Goal: Information Seeking & Learning: Check status

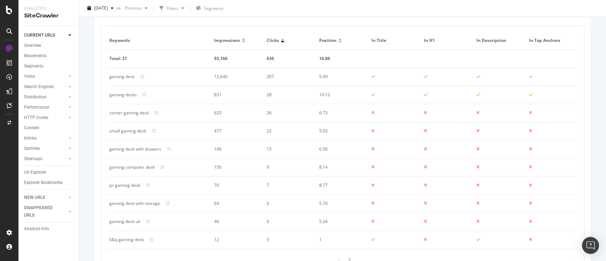
scroll to position [461, 0]
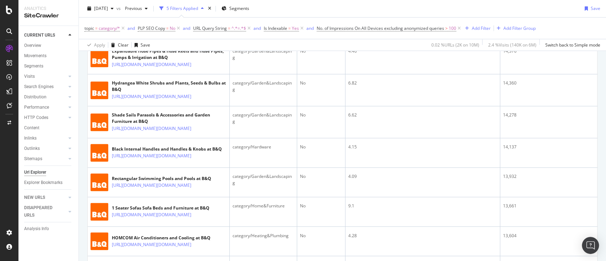
scroll to position [937, 0]
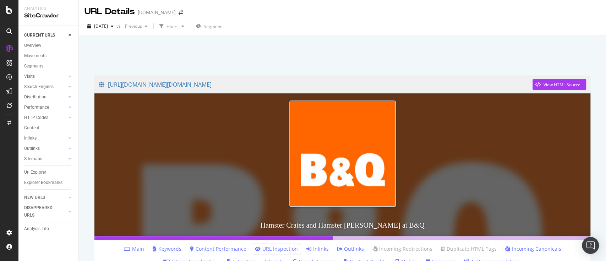
click at [385, 45] on div at bounding box center [342, 53] width 510 height 30
click at [171, 250] on link "Keywords" at bounding box center [167, 248] width 29 height 7
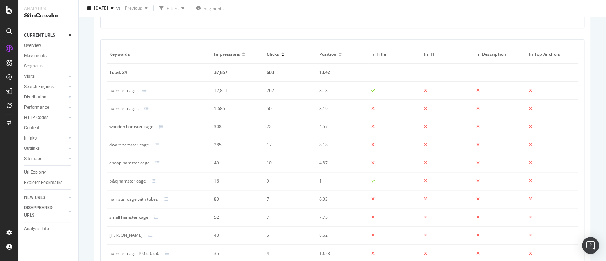
scroll to position [517, 0]
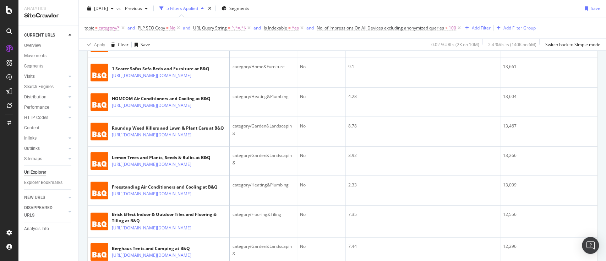
scroll to position [1032, 0]
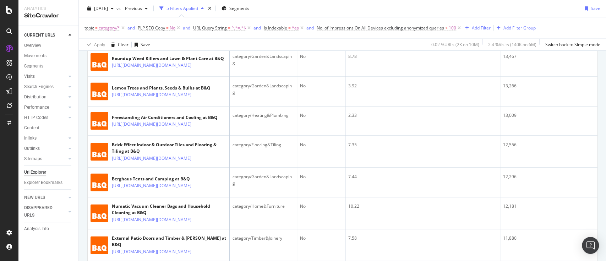
scroll to position [1079, 0]
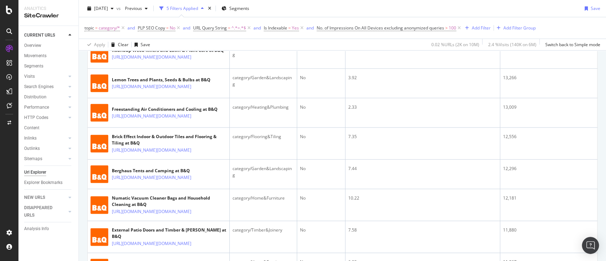
scroll to position [1126, 0]
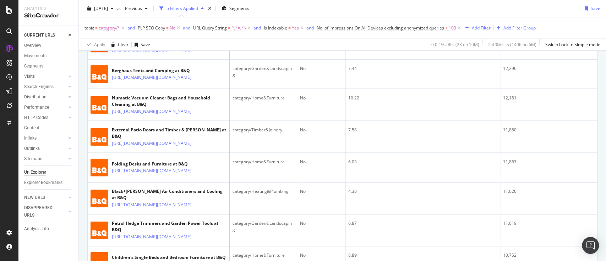
scroll to position [1221, 0]
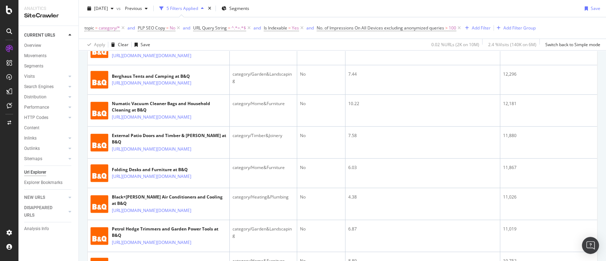
scroll to position [1219, 0]
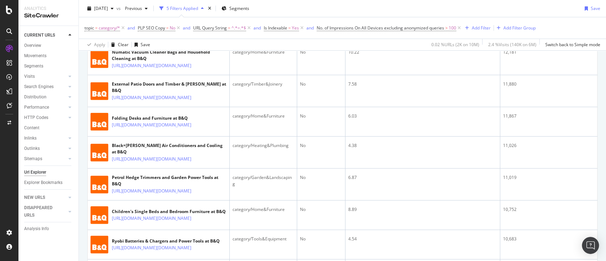
scroll to position [1267, 0]
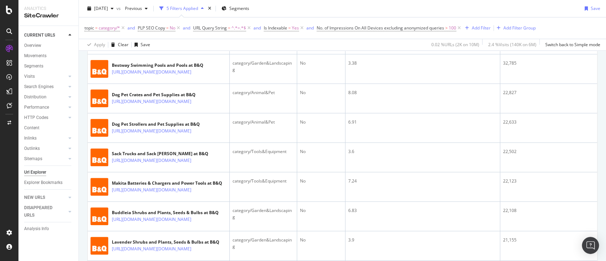
scroll to position [320, 0]
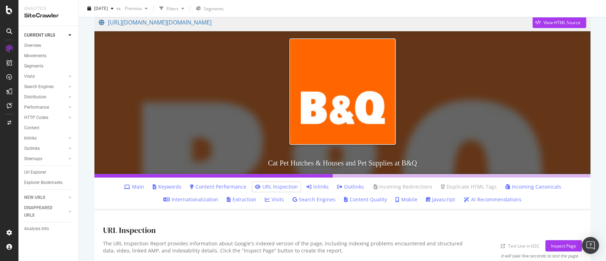
scroll to position [76, 0]
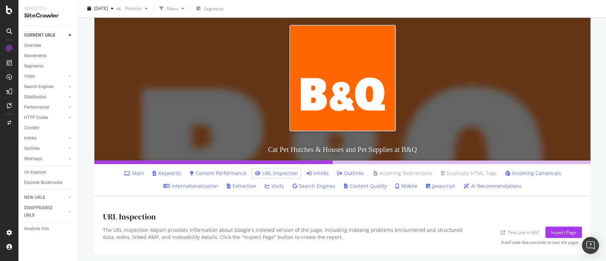
click at [158, 175] on link "Keywords" at bounding box center [167, 173] width 29 height 7
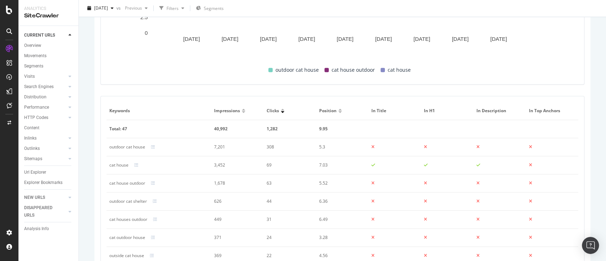
scroll to position [473, 0]
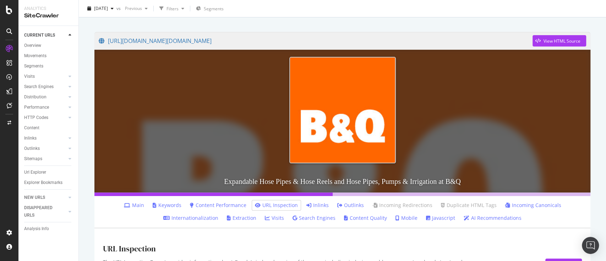
scroll to position [76, 0]
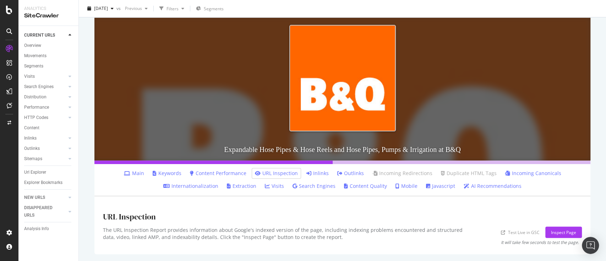
click at [173, 170] on link "Keywords" at bounding box center [167, 173] width 29 height 7
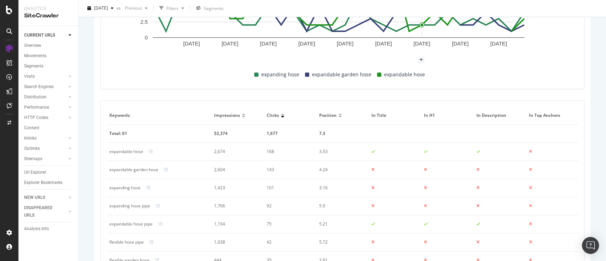
scroll to position [509, 0]
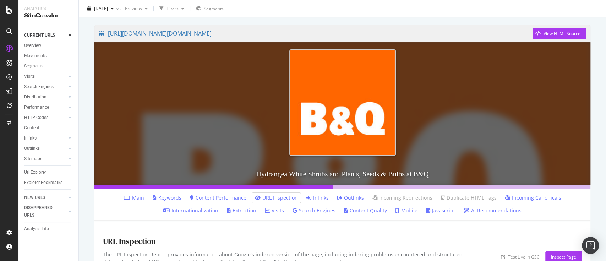
scroll to position [76, 0]
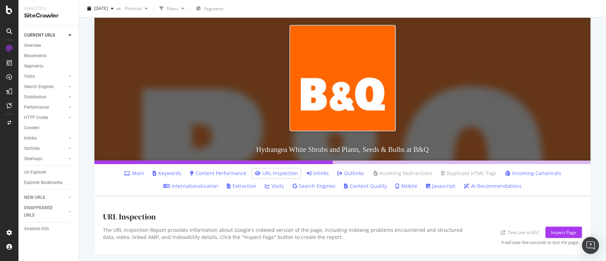
click at [159, 173] on link "Keywords" at bounding box center [167, 173] width 29 height 7
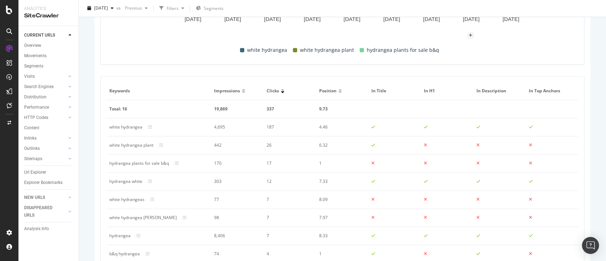
scroll to position [473, 0]
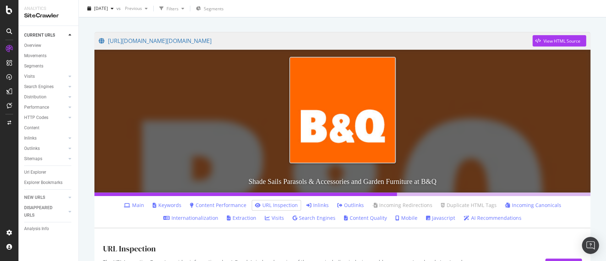
scroll to position [76, 0]
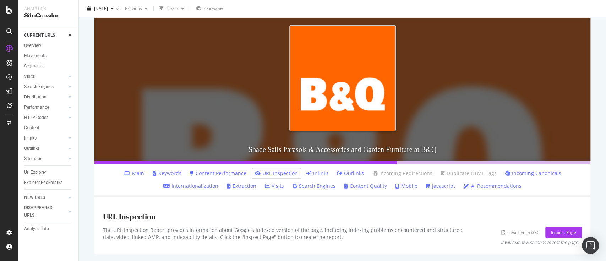
click at [170, 176] on link "Keywords" at bounding box center [167, 173] width 29 height 7
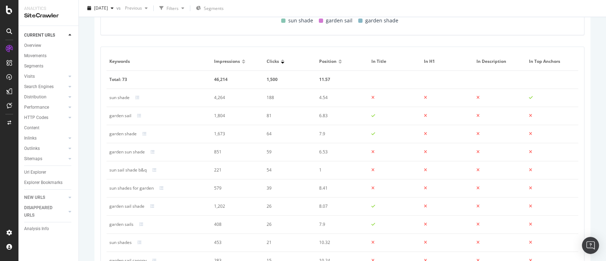
scroll to position [515, 0]
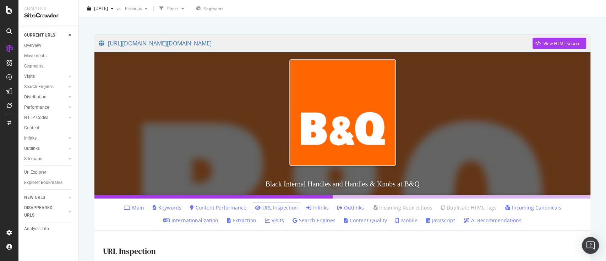
scroll to position [47, 0]
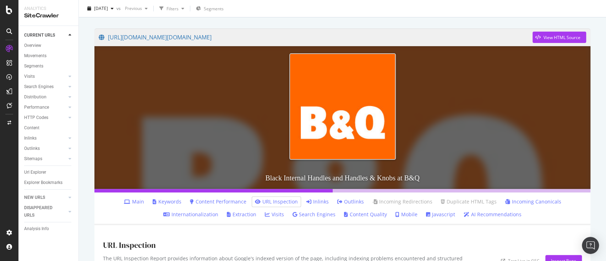
click at [173, 201] on link "Keywords" at bounding box center [167, 201] width 29 height 7
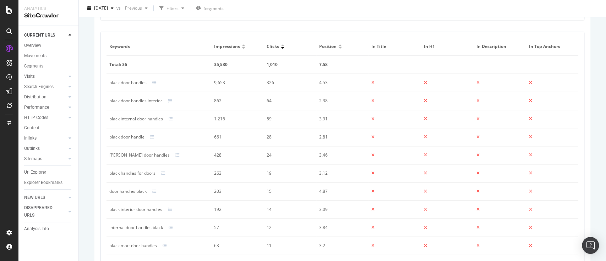
scroll to position [461, 0]
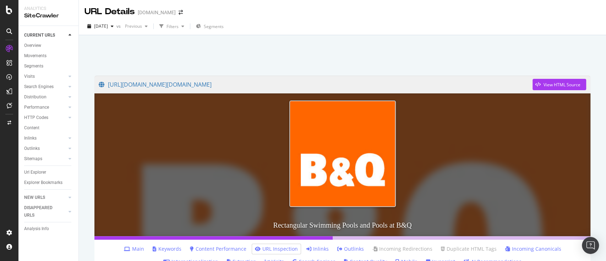
click at [166, 247] on link "Keywords" at bounding box center [167, 248] width 29 height 7
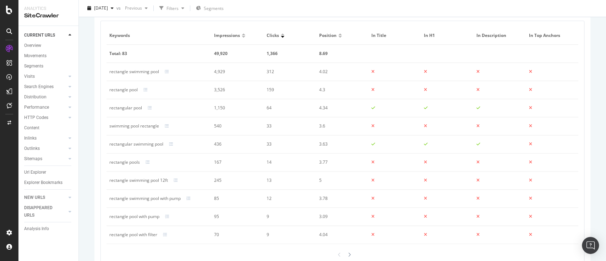
scroll to position [509, 0]
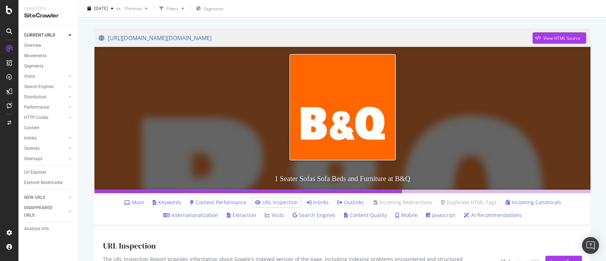
scroll to position [76, 0]
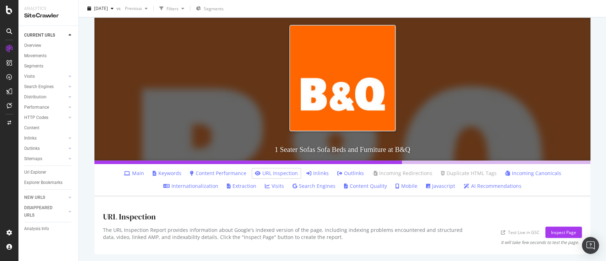
click at [173, 172] on link "Keywords" at bounding box center [167, 173] width 29 height 7
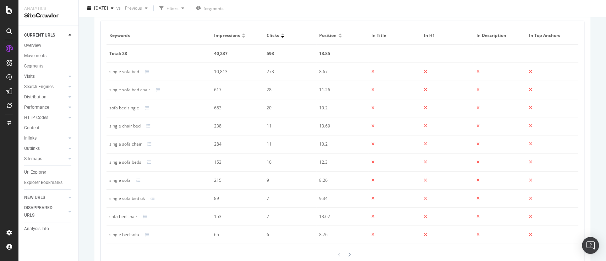
scroll to position [509, 0]
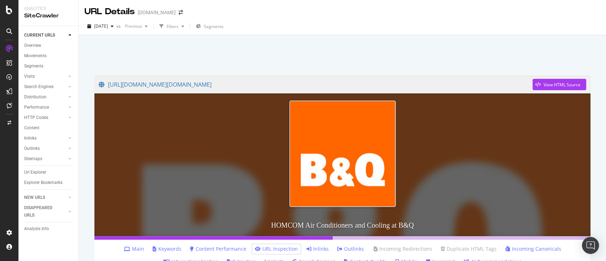
scroll to position [76, 0]
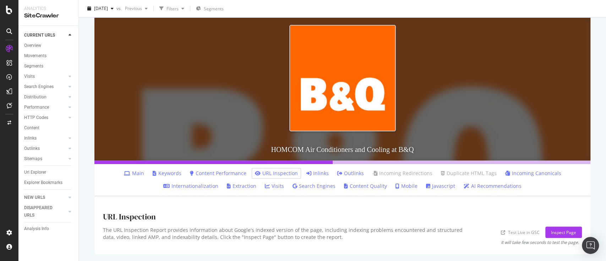
click at [173, 174] on link "Keywords" at bounding box center [167, 173] width 29 height 7
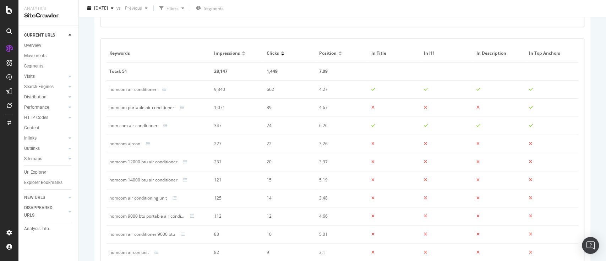
scroll to position [461, 0]
